Goal: Register for event/course

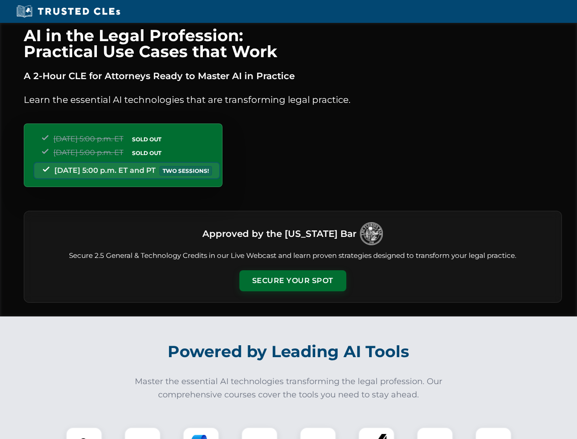
click at [292, 281] on button "Secure Your Spot" at bounding box center [292, 280] width 107 height 21
click at [84, 433] on img at bounding box center [84, 445] width 27 height 27
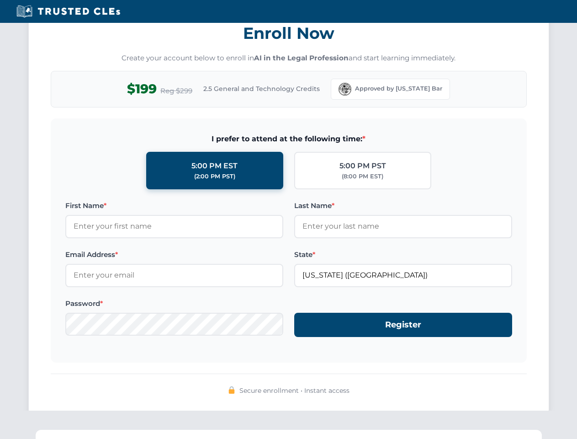
scroll to position [897, 0]
